Goal: Task Accomplishment & Management: Complete application form

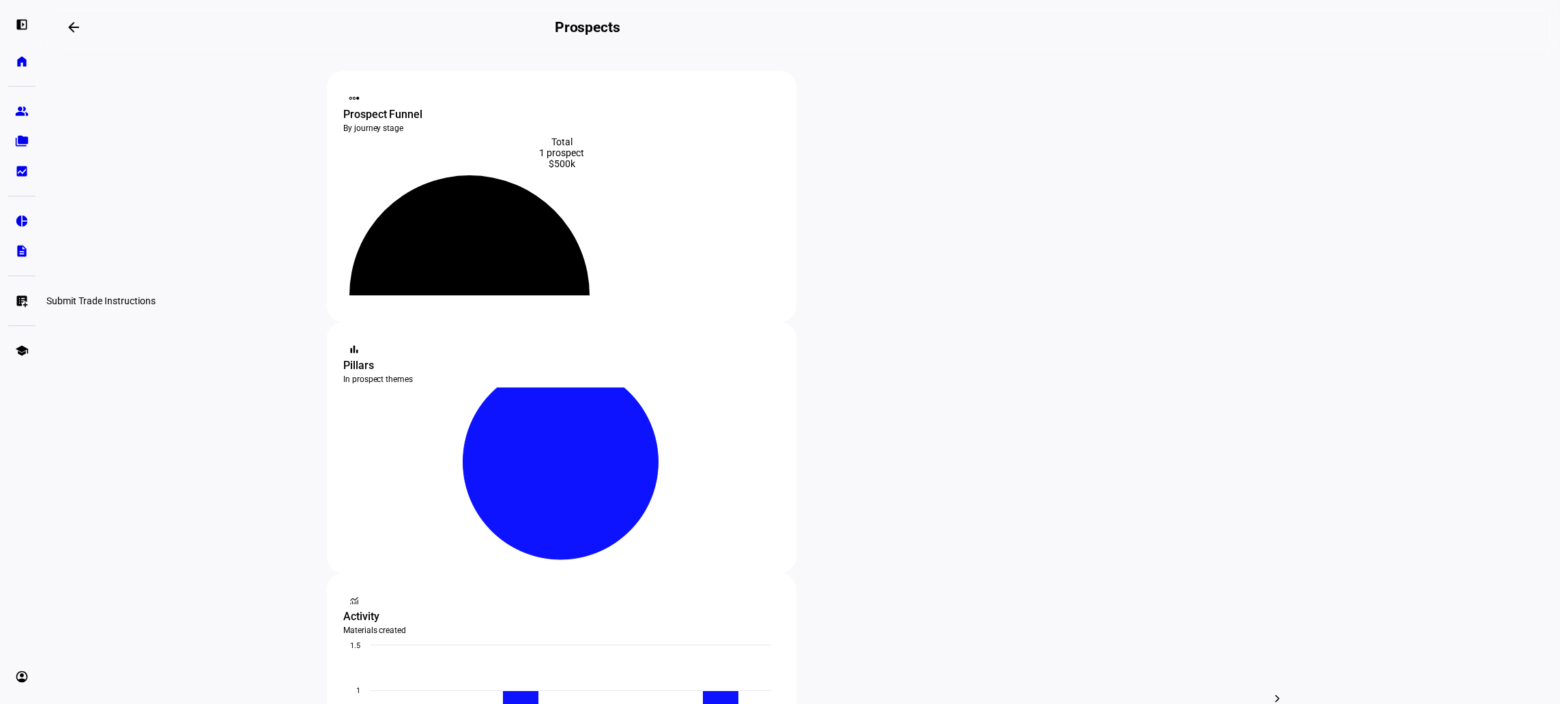
click at [20, 298] on eth-mat-symbol "list_alt_add" at bounding box center [22, 301] width 14 height 14
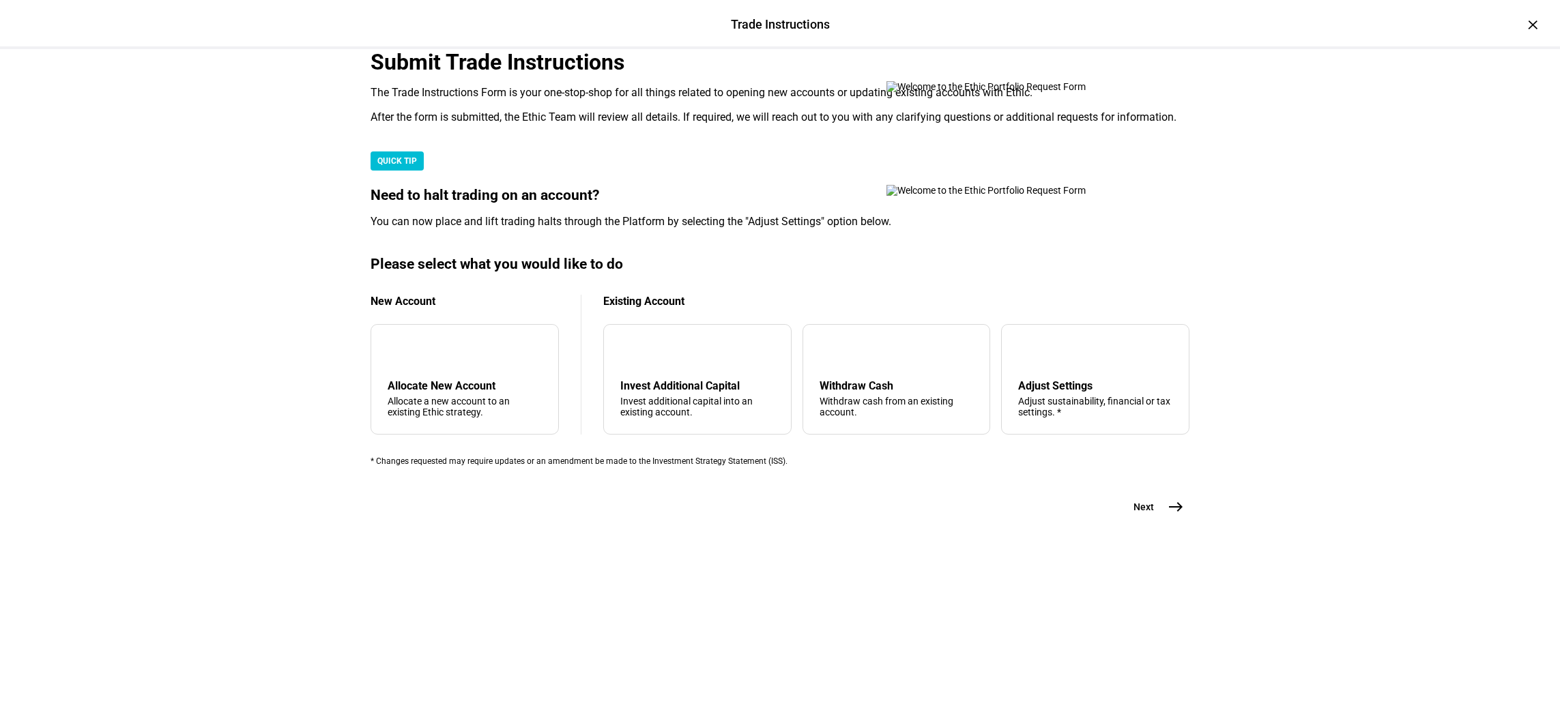
scroll to position [249, 0]
click at [825, 435] on div "arrow_upward Withdraw Cash Withdraw cash from an existing account." at bounding box center [897, 379] width 188 height 111
click at [1168, 515] on mat-icon "east" at bounding box center [1176, 507] width 16 height 16
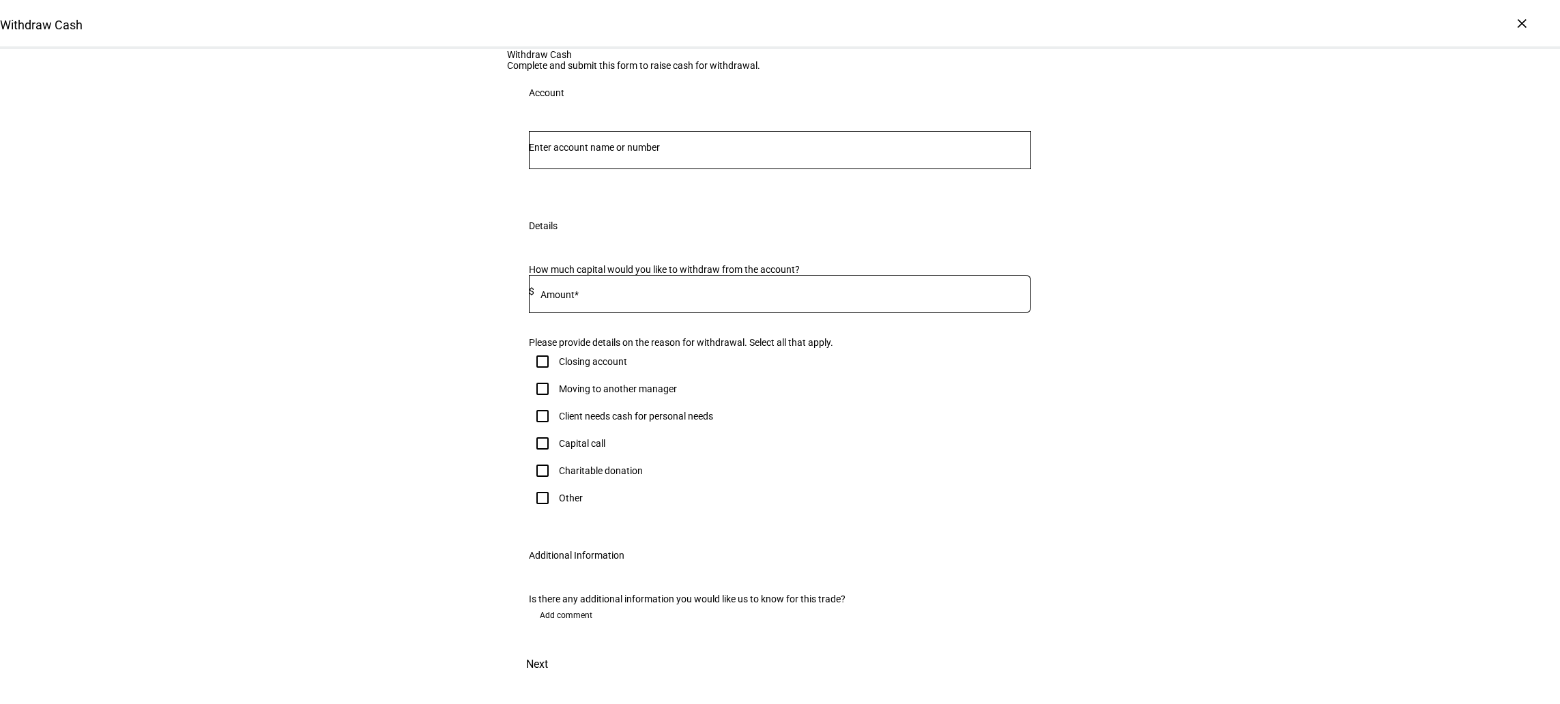
click at [626, 169] on div at bounding box center [780, 150] width 502 height 38
type input "0"
type input "p"
type input "D"
click at [556, 153] on input "636-086981" at bounding box center [780, 147] width 502 height 11
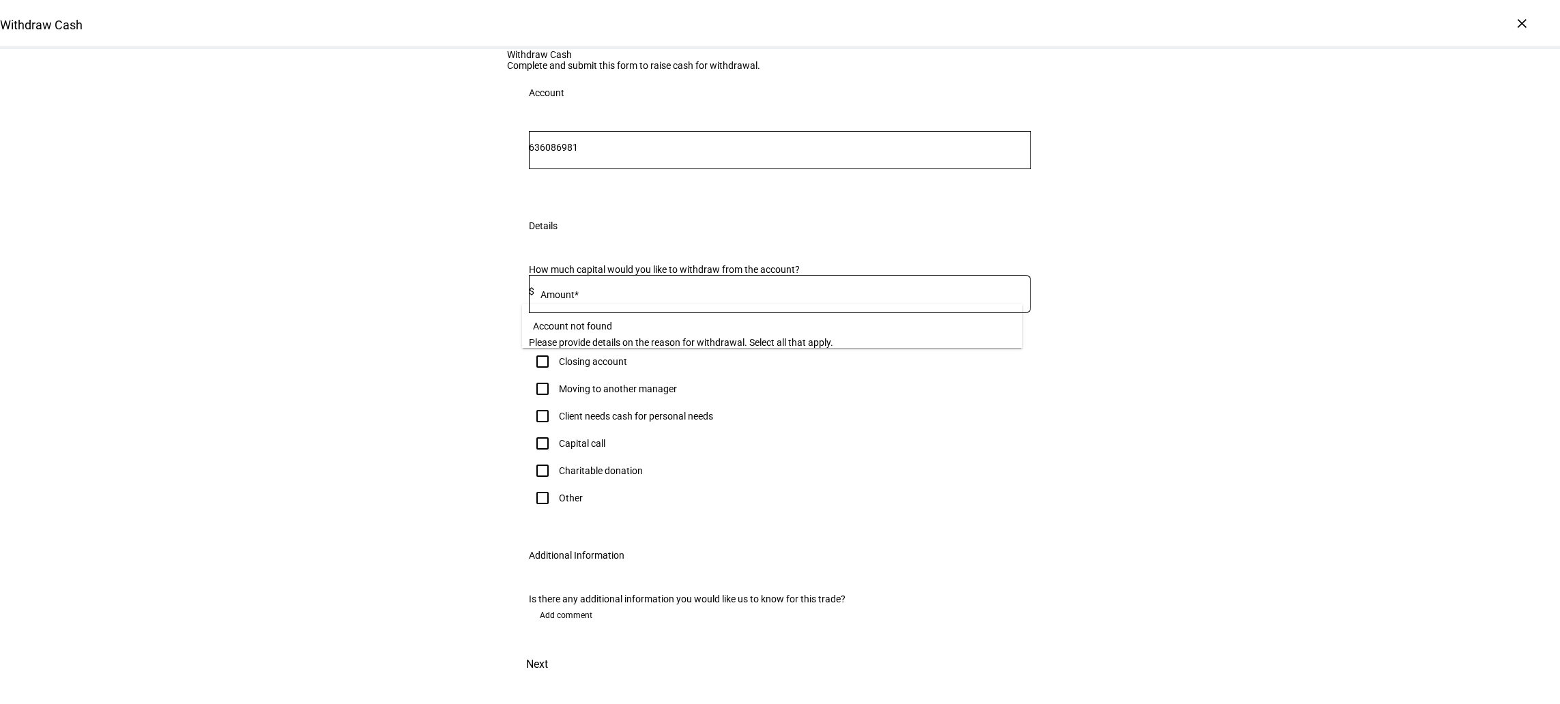
drag, startPoint x: 269, startPoint y: 403, endPoint x: 267, endPoint y: 410, distance: 7.1
click at [267, 403] on div "Withdraw Cash Complete and submit this form to raise cash for withdrawal. Accou…" at bounding box center [780, 365] width 1560 height 632
drag, startPoint x: 731, startPoint y: 291, endPoint x: 717, endPoint y: 288, distance: 13.9
click at [717, 153] on input "636086981" at bounding box center [780, 147] width 502 height 11
type input "6"
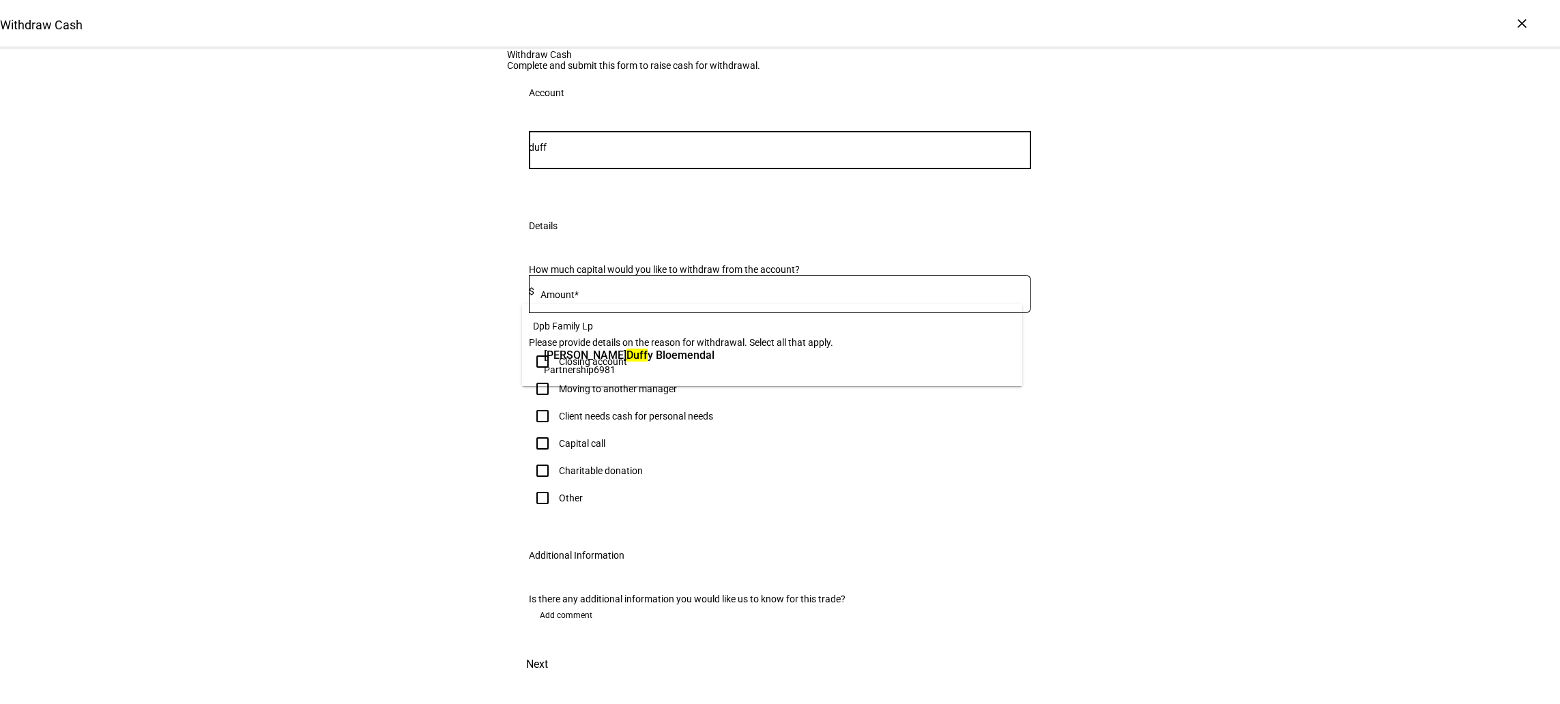
type input "duff"
click at [605, 367] on span "6981" at bounding box center [605, 369] width 22 height 11
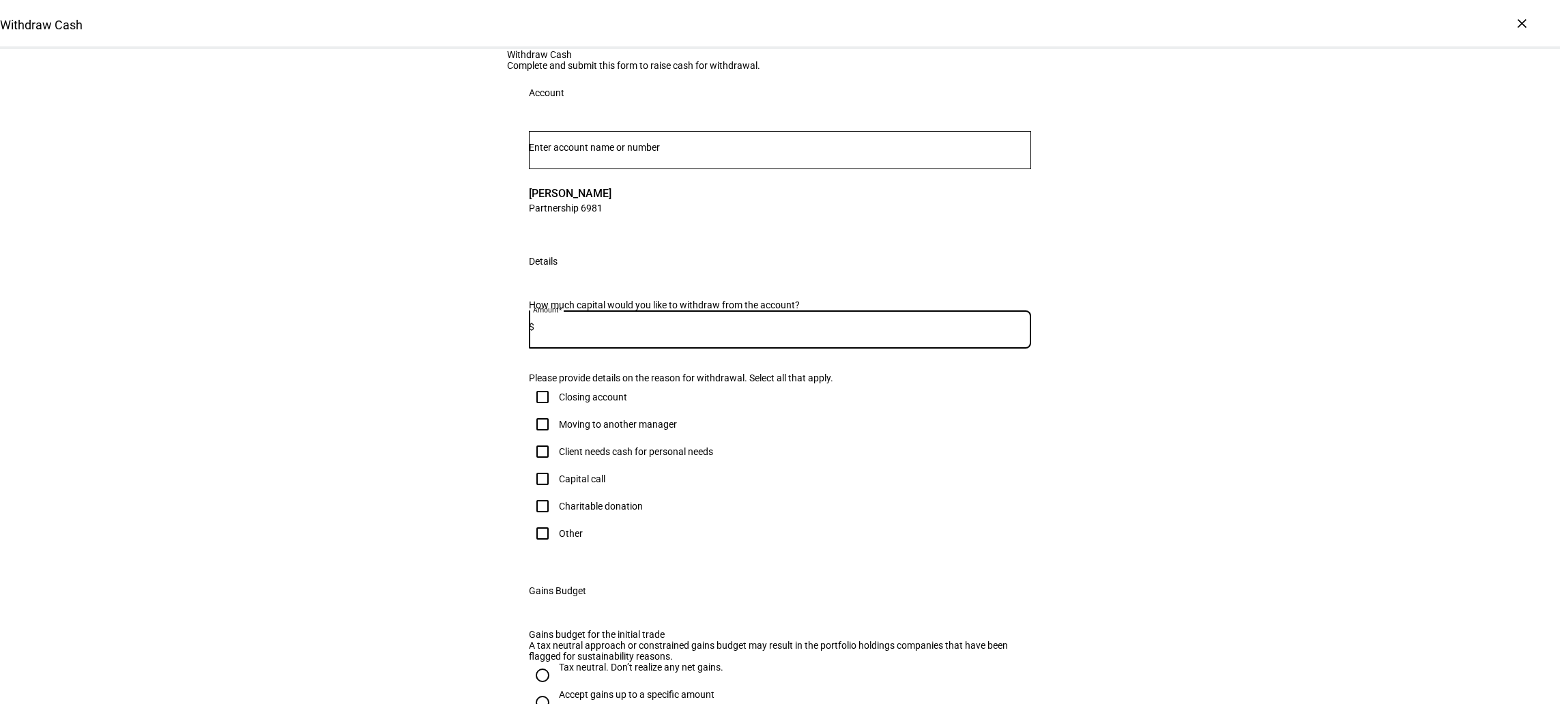
click at [642, 332] on input at bounding box center [782, 326] width 497 height 11
type input "12,000"
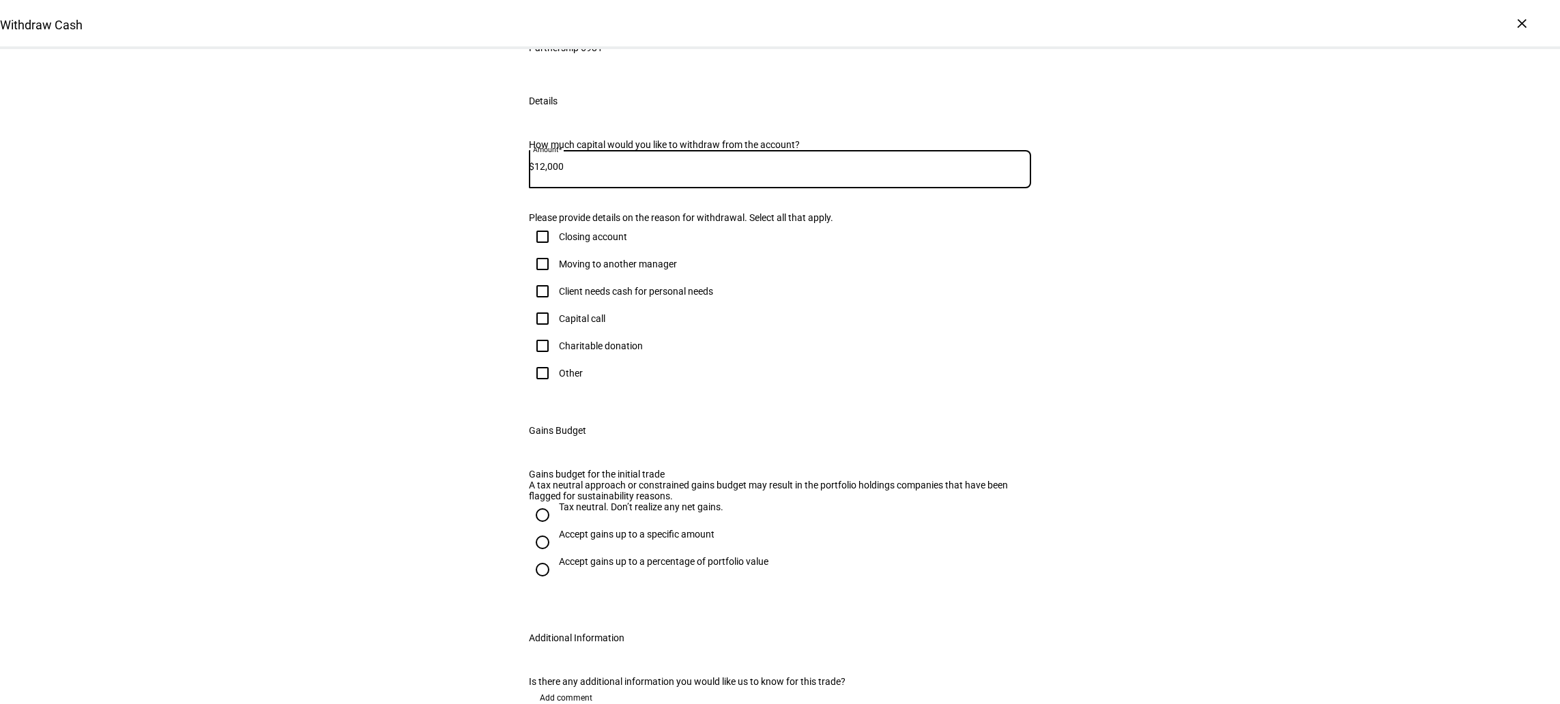
scroll to position [205, 0]
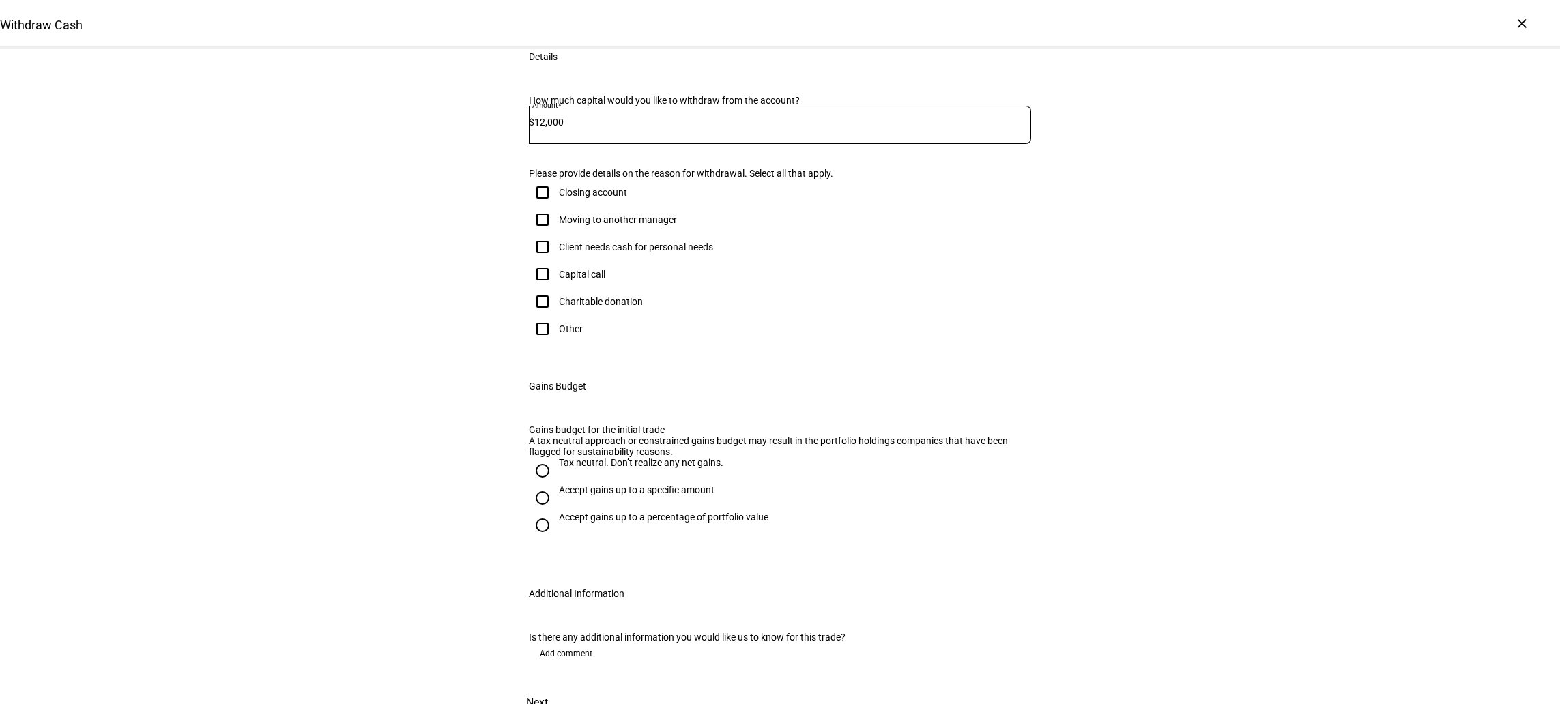
click at [537, 261] on input "Client needs cash for personal needs" at bounding box center [542, 246] width 27 height 27
checkbox input "true"
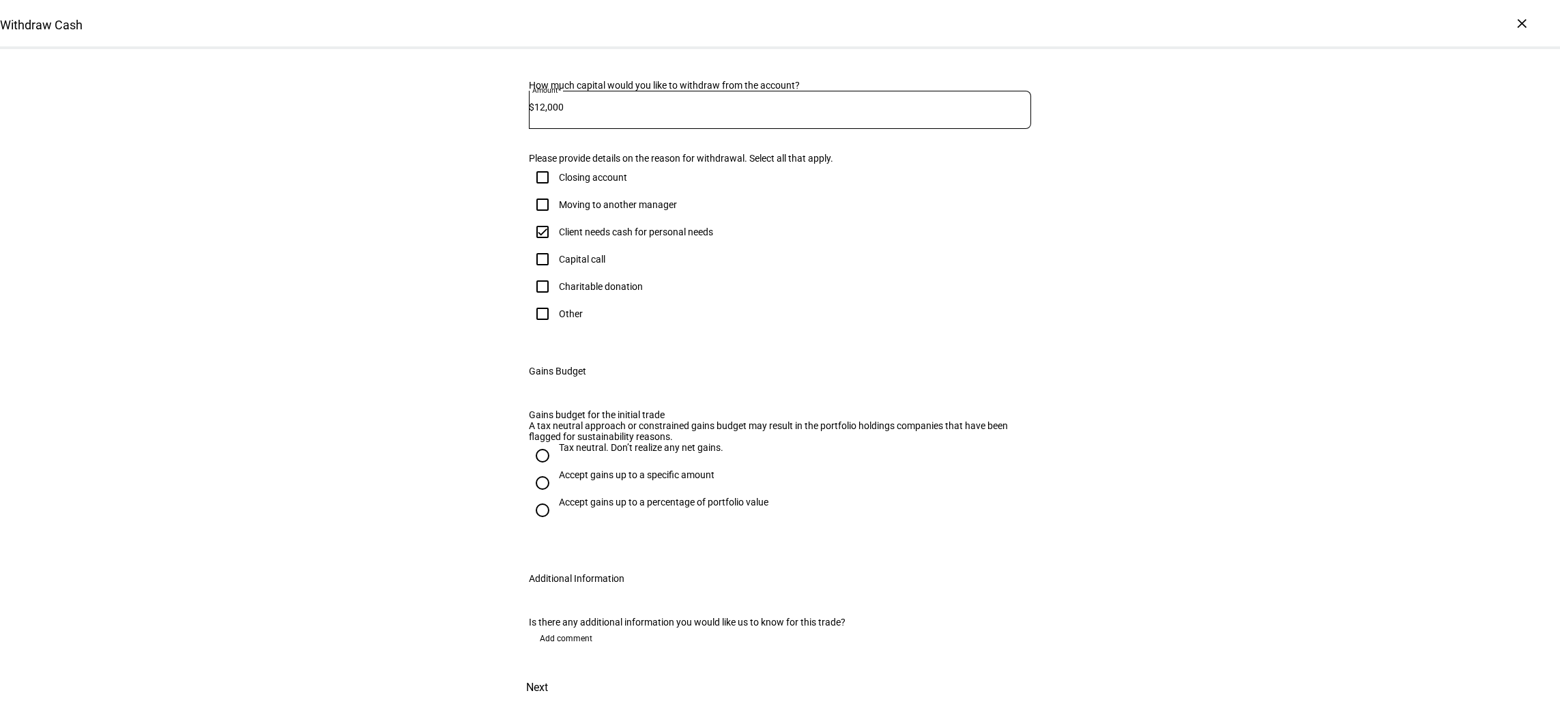
scroll to position [511, 0]
drag, startPoint x: 537, startPoint y: 388, endPoint x: 527, endPoint y: 380, distance: 13.5
click at [529, 442] on input "Tax neutral. Don’t realize any net gains." at bounding box center [542, 455] width 27 height 27
radio input "true"
click at [548, 678] on span "Next" at bounding box center [537, 688] width 22 height 33
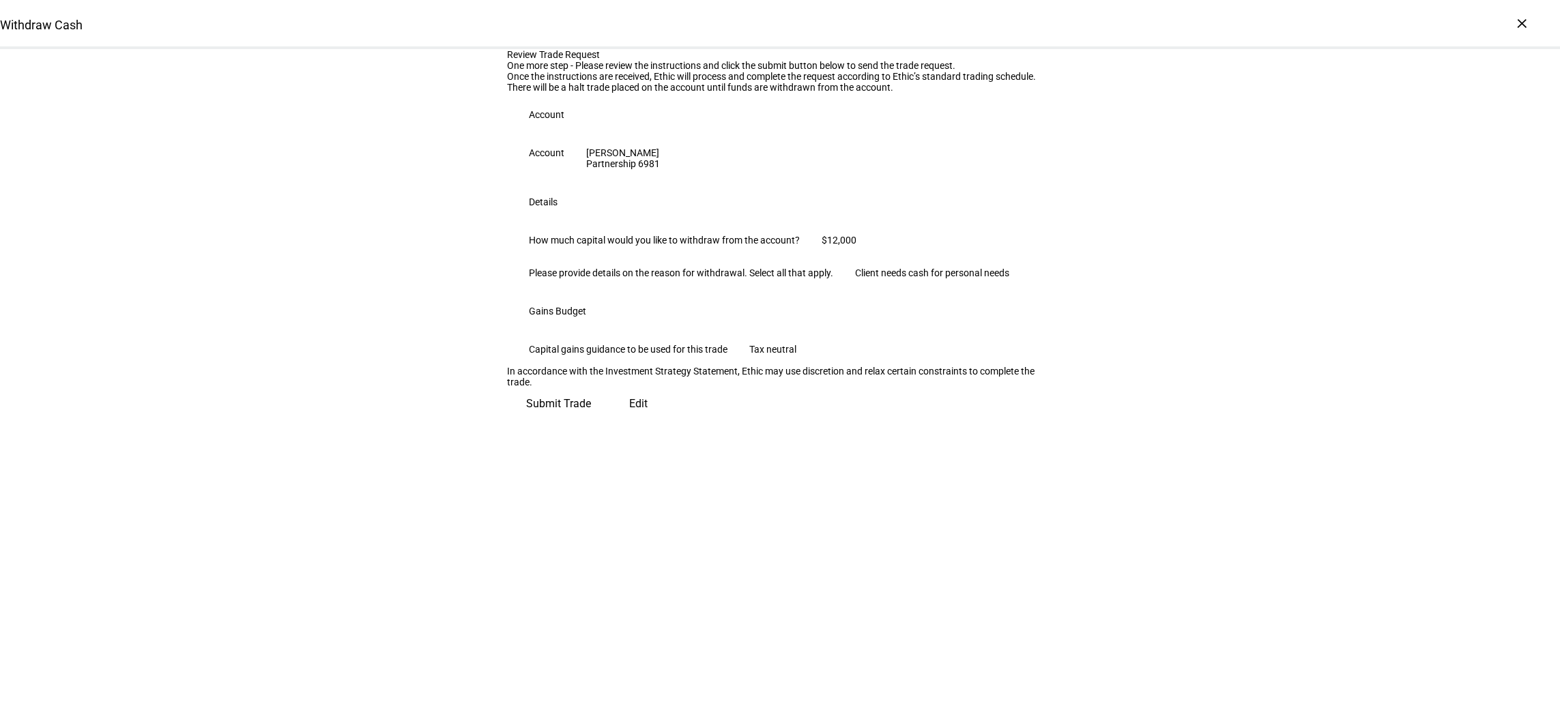
scroll to position [57, 0]
click at [591, 420] on span "Submit Trade" at bounding box center [558, 404] width 65 height 33
